Goal: Information Seeking & Learning: Learn about a topic

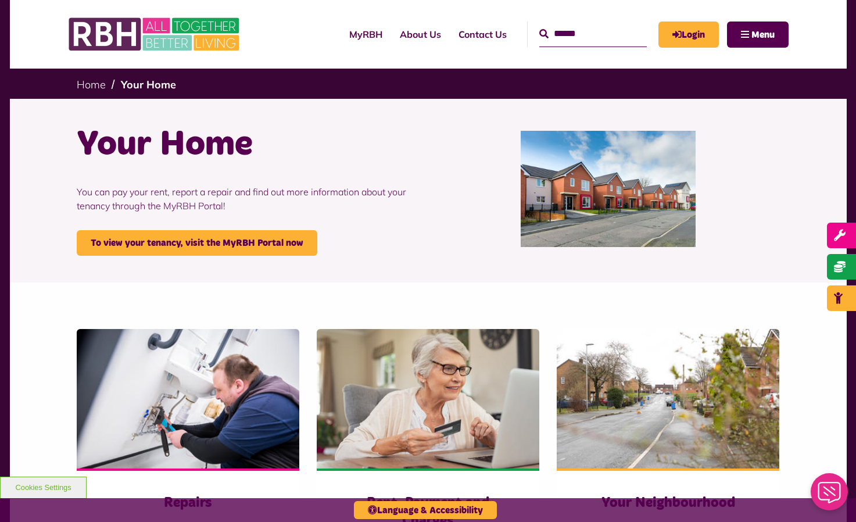
click at [540, 30] on input "Search" at bounding box center [594, 34] width 108 height 25
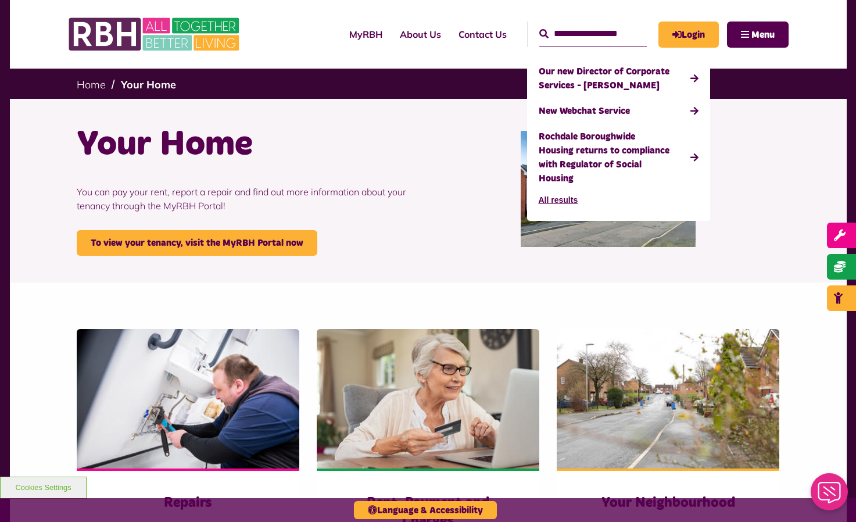
type input "**********"
click at [540, 27] on button "Search" at bounding box center [544, 34] width 9 height 14
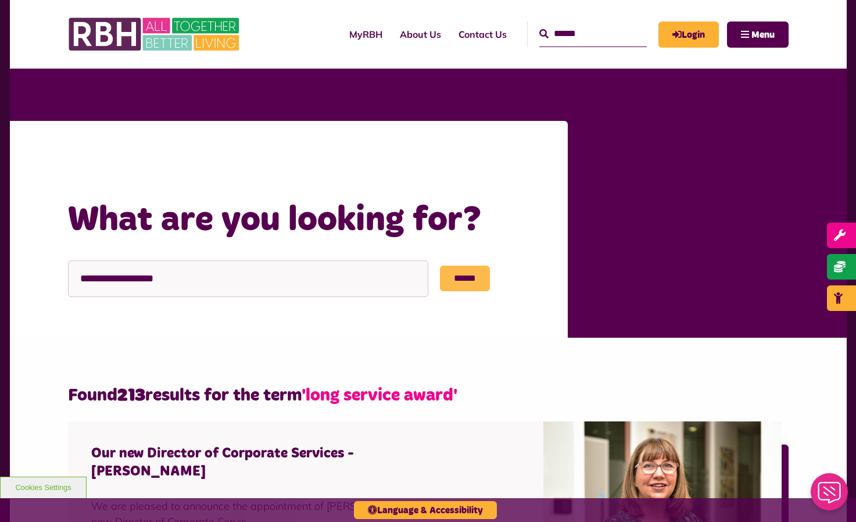
click at [475, 283] on input "******" at bounding box center [465, 279] width 50 height 26
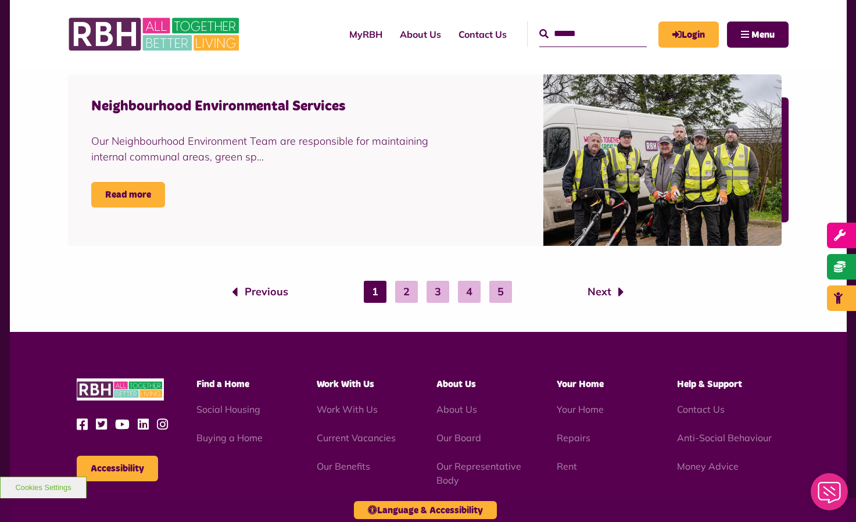
scroll to position [1985, 0]
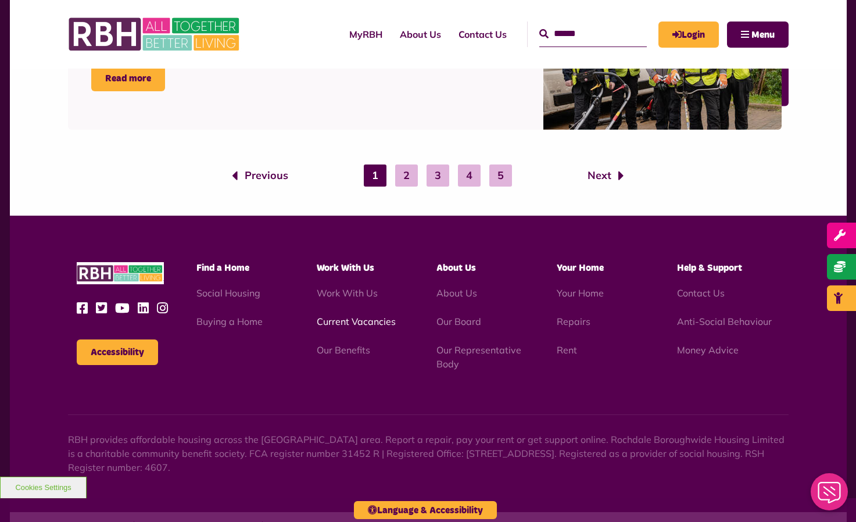
click at [383, 321] on link "Current Vacancies" at bounding box center [356, 322] width 79 height 12
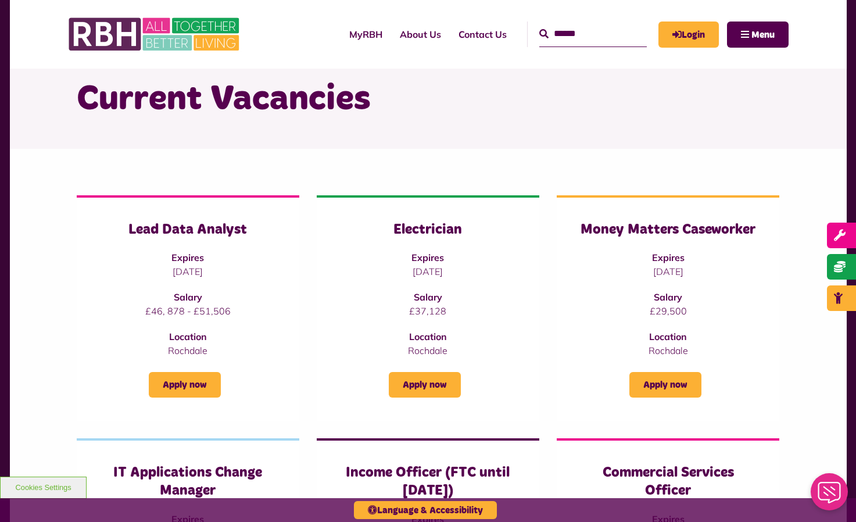
scroll to position [48, 0]
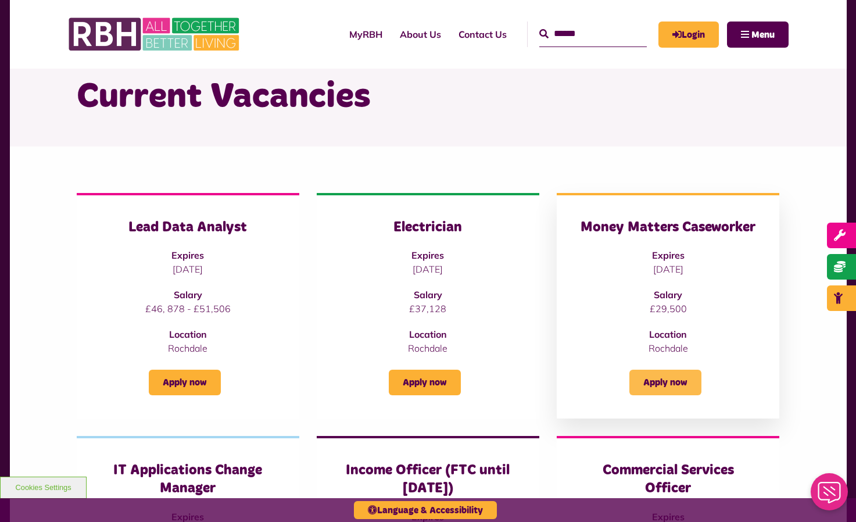
click at [682, 387] on link "Apply now" at bounding box center [666, 383] width 72 height 26
click at [408, 30] on link "About Us" at bounding box center [420, 34] width 59 height 31
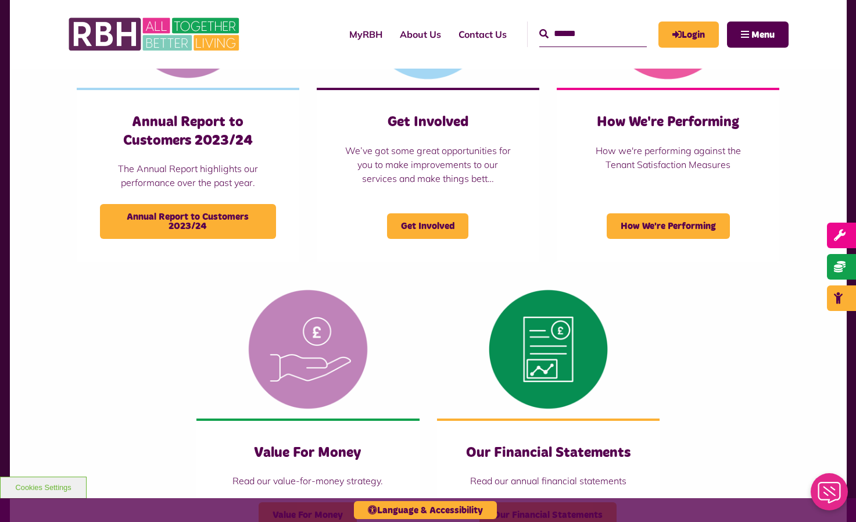
click at [779, 341] on div "Governance Governance Mutuality and Membership Mutuality and Membership Our Cor…" at bounding box center [428, 98] width 721 height 906
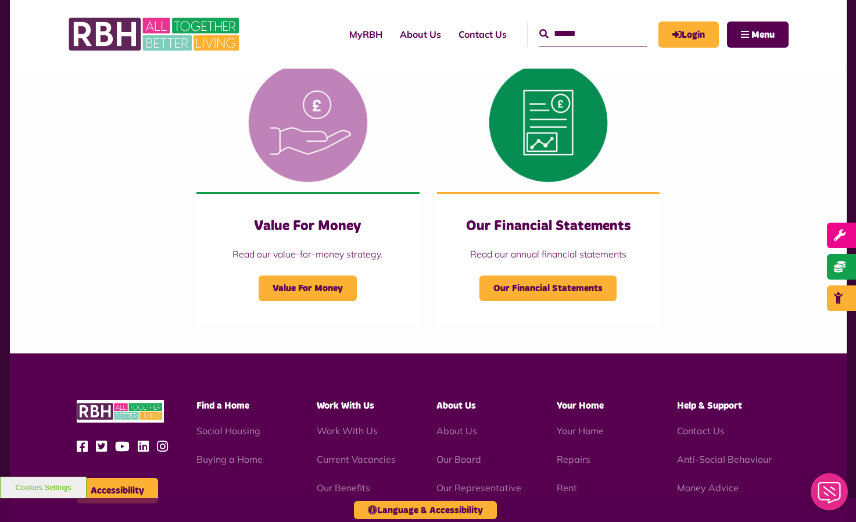
scroll to position [1135, 0]
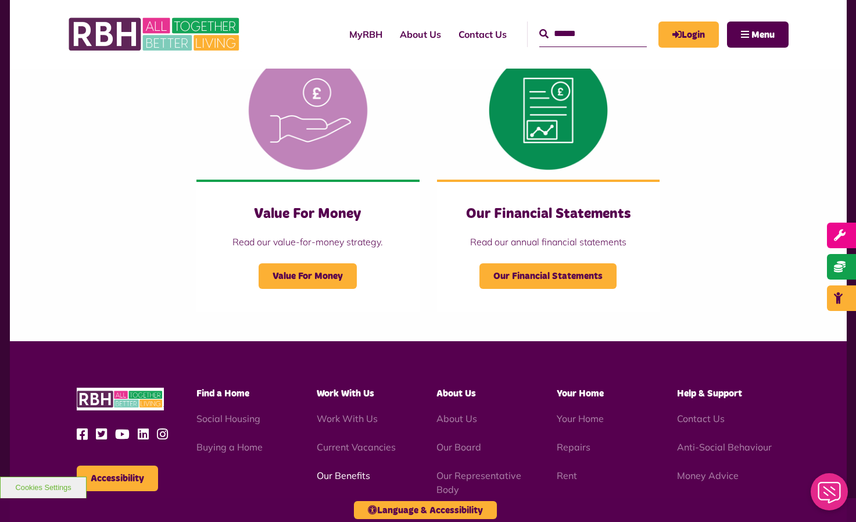
click at [347, 478] on link "Our Benefits" at bounding box center [343, 476] width 53 height 12
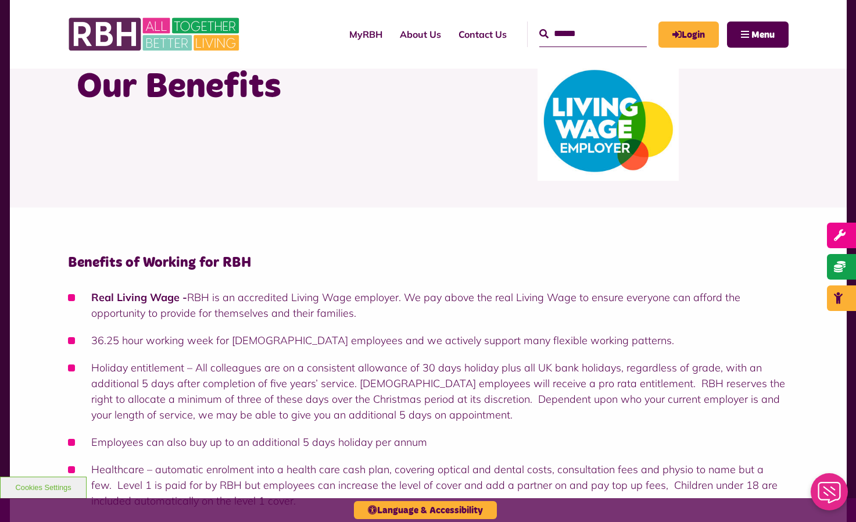
scroll to position [61, 0]
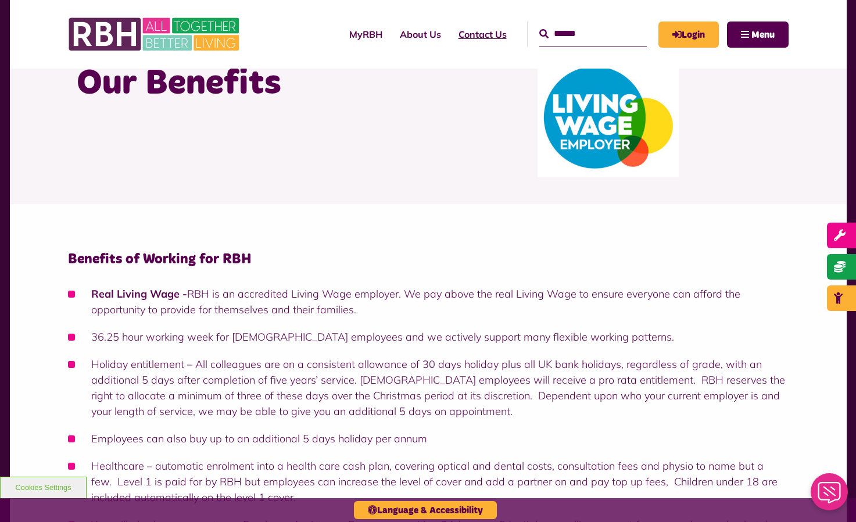
click at [460, 28] on link "Contact Us" at bounding box center [483, 34] width 66 height 31
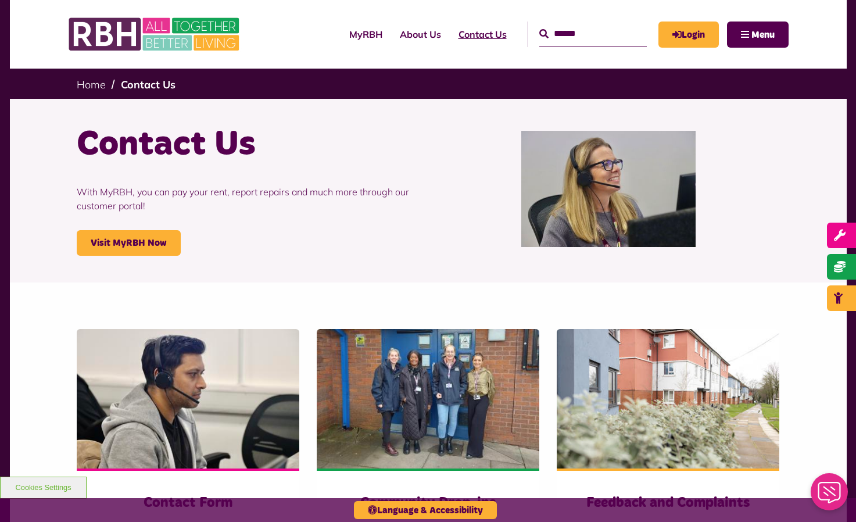
click at [454, 35] on link "Contact Us" at bounding box center [483, 34] width 66 height 31
click at [481, 32] on link "Contact Us" at bounding box center [483, 34] width 66 height 31
click at [747, 36] on button "Menu" at bounding box center [758, 35] width 62 height 26
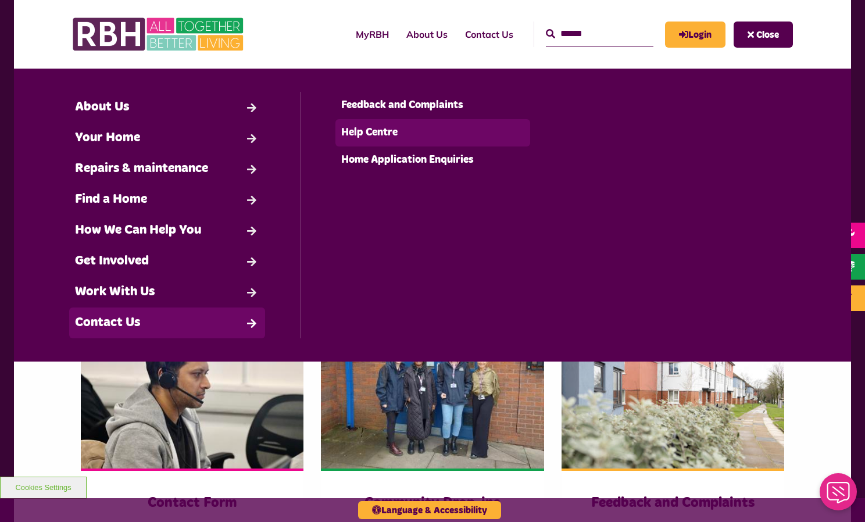
click at [356, 127] on link "Help Centre" at bounding box center [433, 132] width 195 height 27
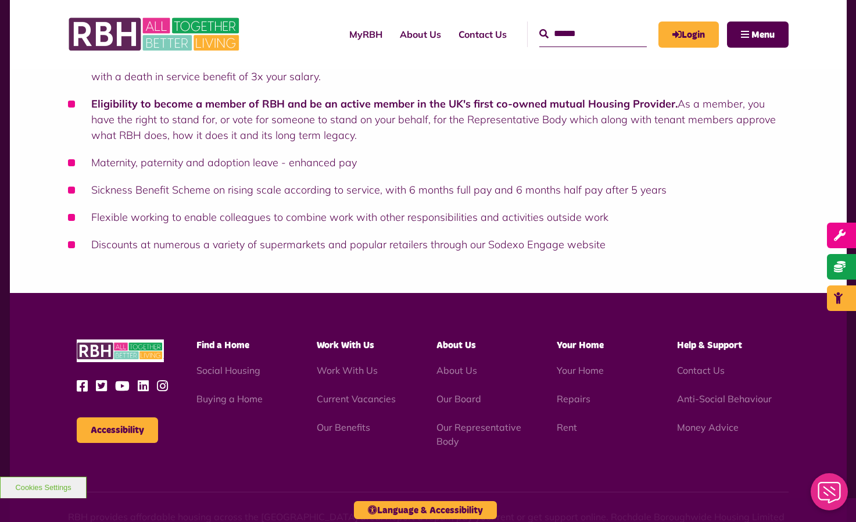
scroll to position [661, 0]
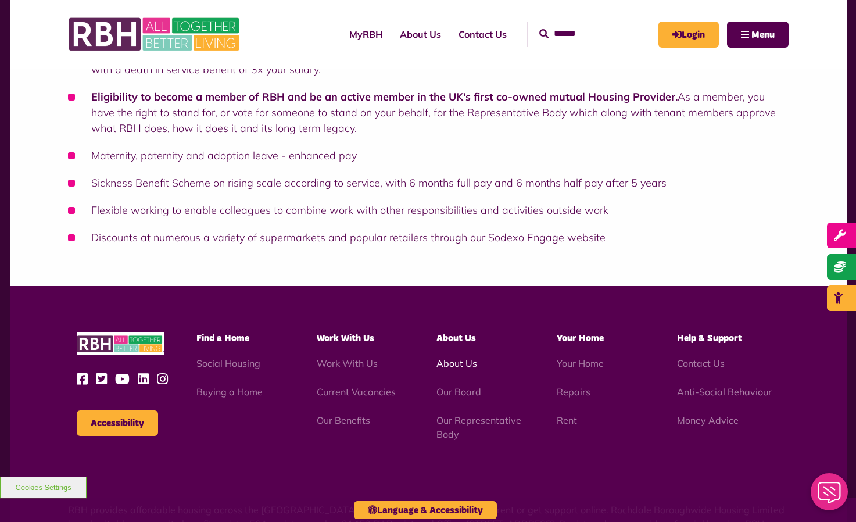
click at [469, 363] on link "About Us" at bounding box center [457, 364] width 41 height 12
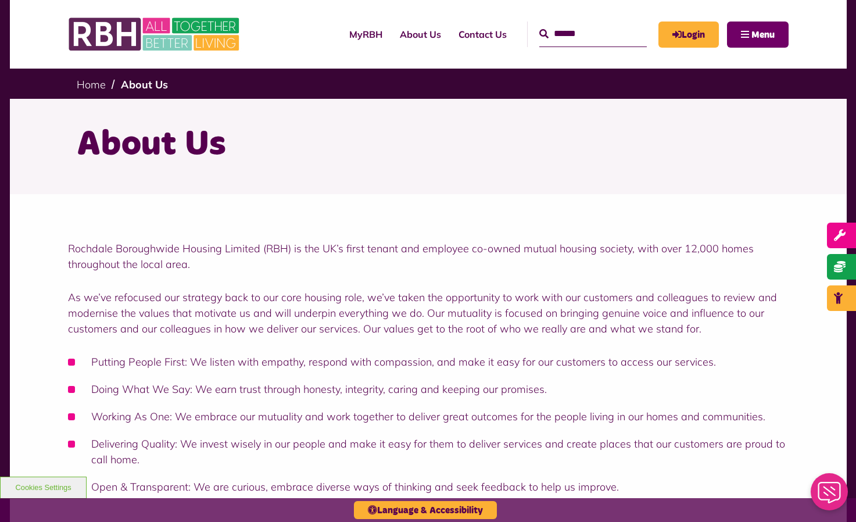
click at [739, 32] on button "Menu" at bounding box center [758, 35] width 62 height 26
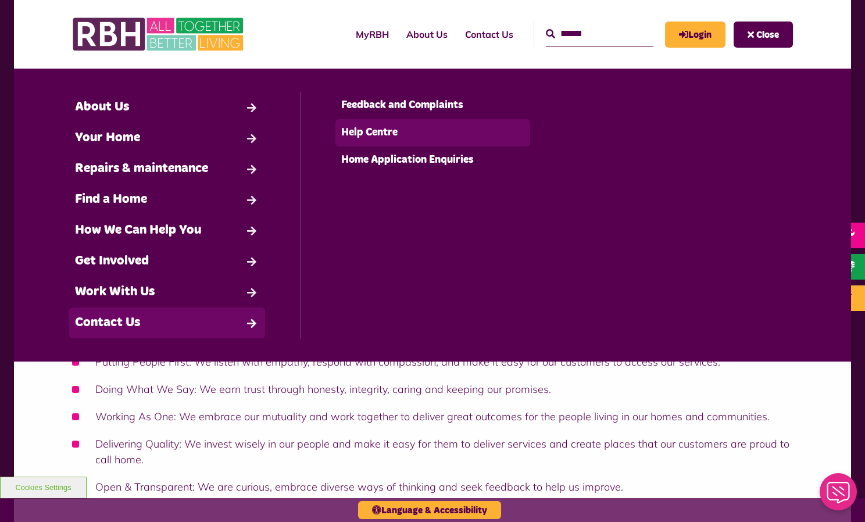
click at [380, 130] on link "Help Centre" at bounding box center [433, 132] width 195 height 27
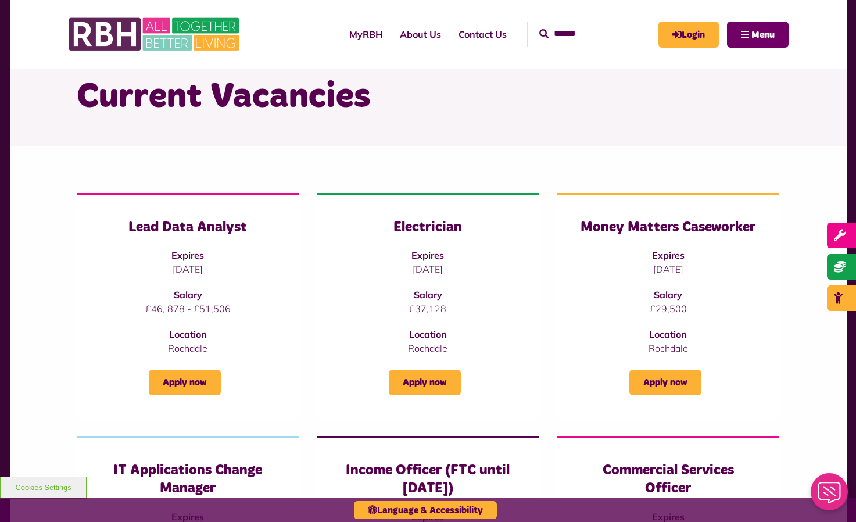
click at [759, 30] on span "Menu" at bounding box center [763, 34] width 23 height 9
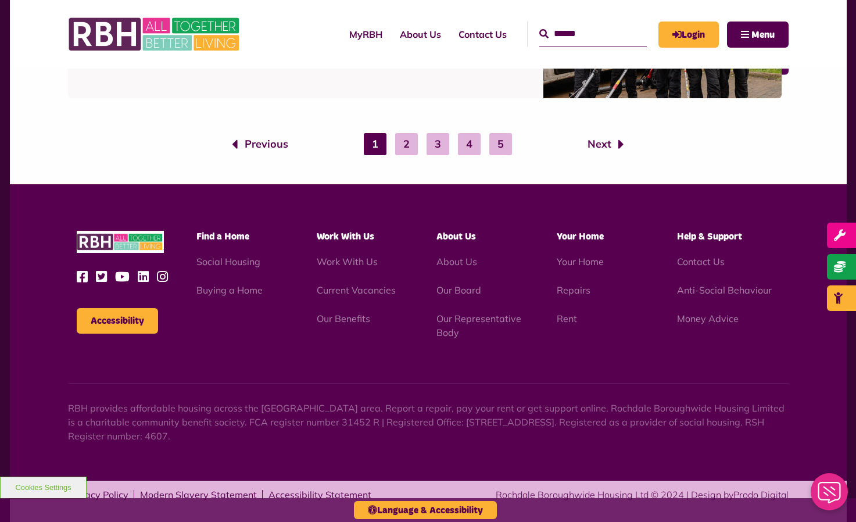
scroll to position [2011, 0]
